Goal: Share content: Share content

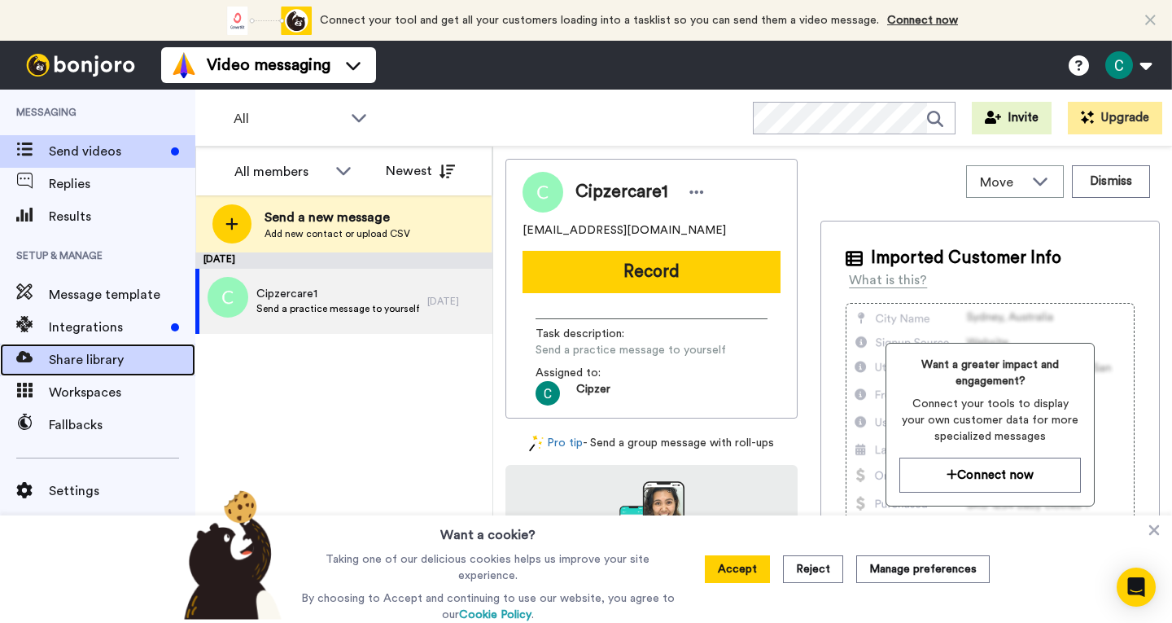
click at [102, 357] on span "Share library" at bounding box center [122, 360] width 147 height 20
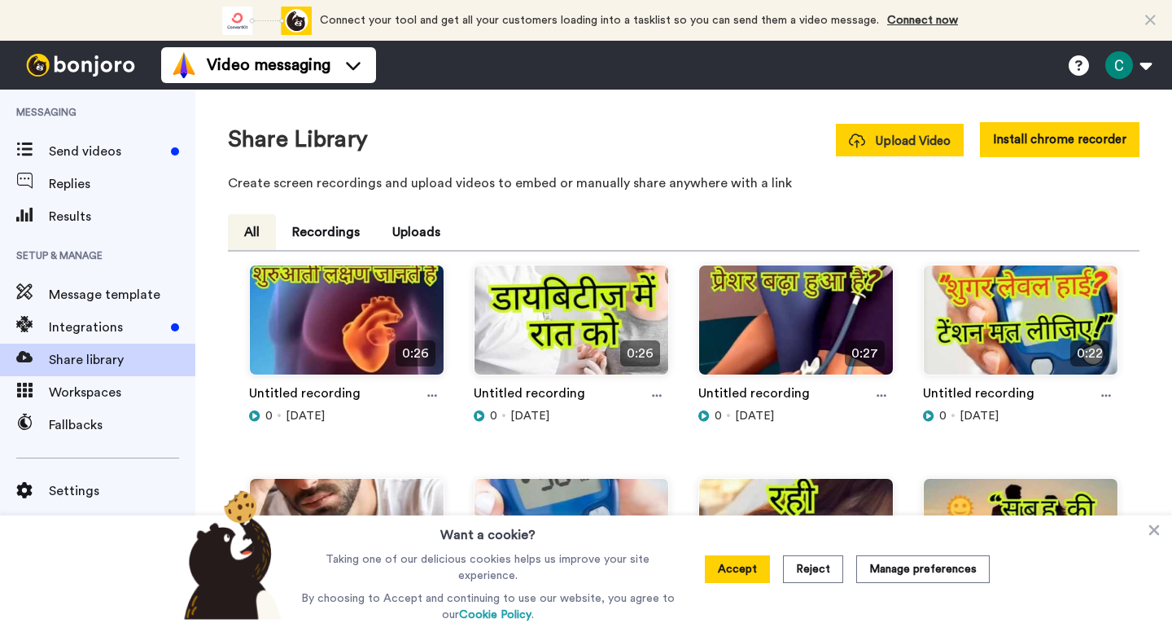
click at [901, 140] on span "Upload Video" at bounding box center [900, 141] width 102 height 17
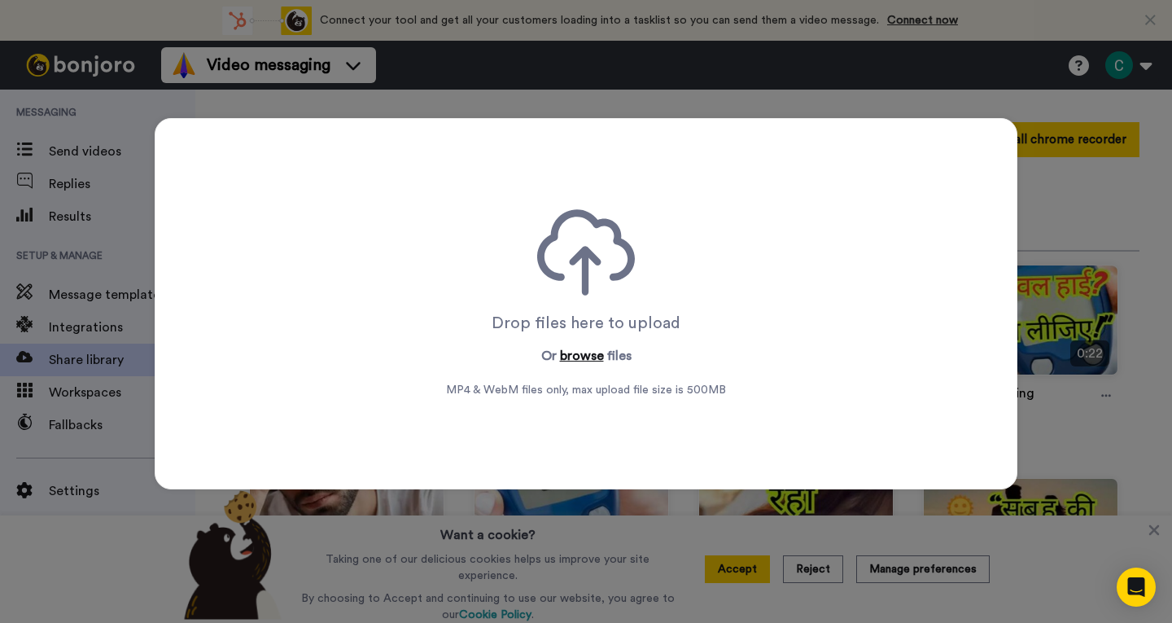
click at [575, 358] on button "browse" at bounding box center [582, 356] width 44 height 20
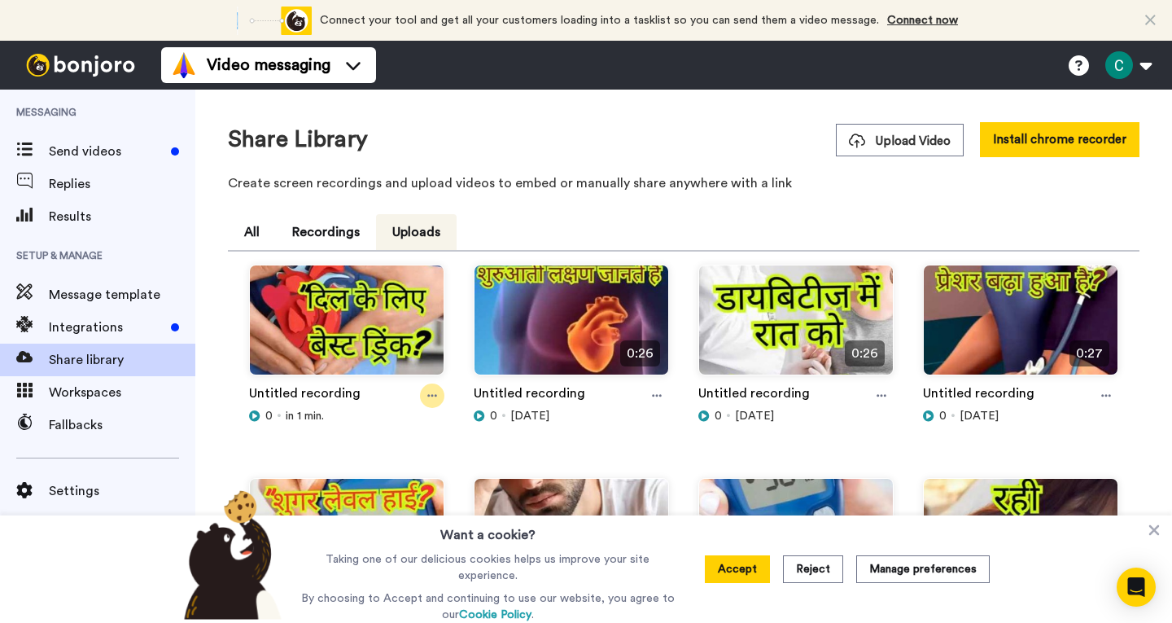
click at [431, 399] on icon at bounding box center [432, 395] width 10 height 11
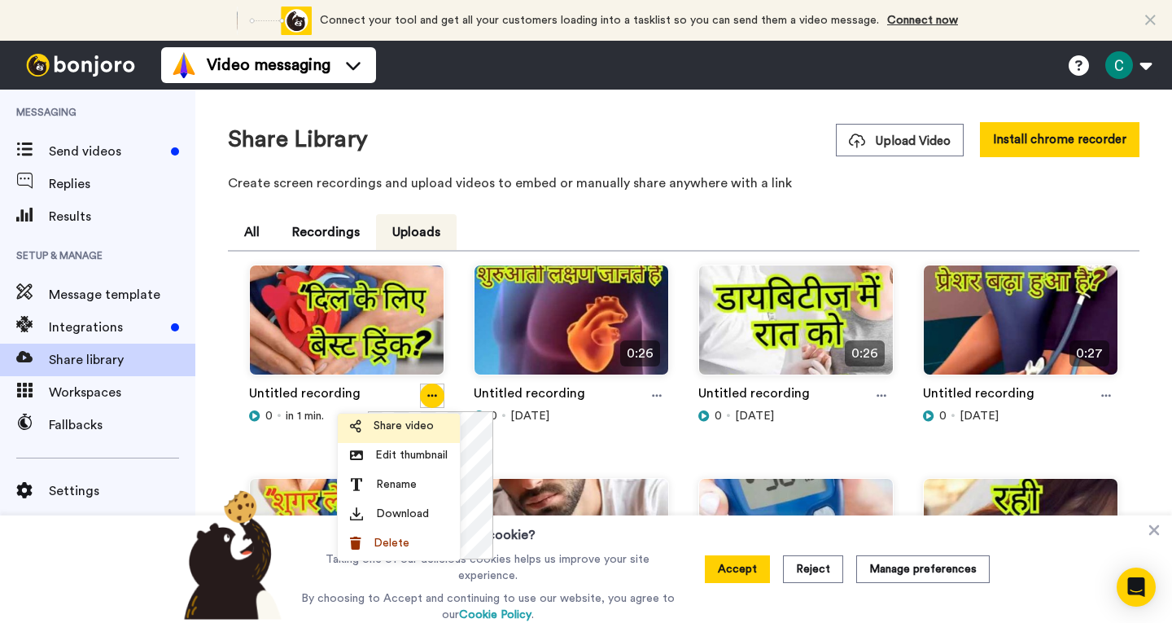
click at [396, 429] on span "Share video" at bounding box center [404, 426] width 60 height 16
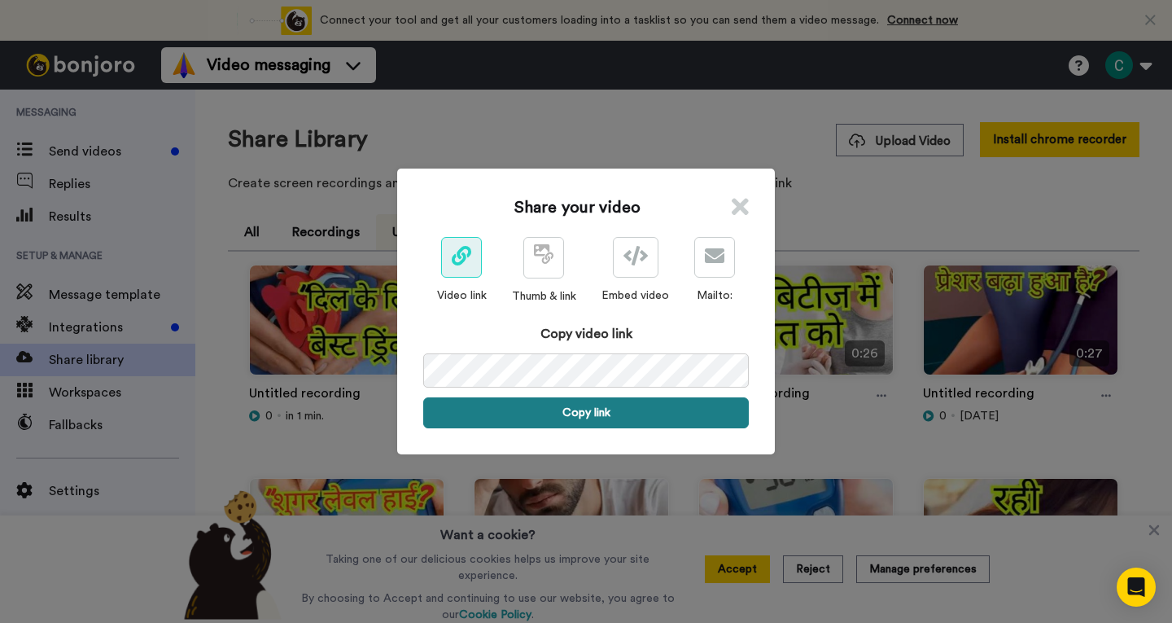
click at [595, 402] on button "Copy link" at bounding box center [586, 412] width 326 height 31
